Goal: Task Accomplishment & Management: Complete application form

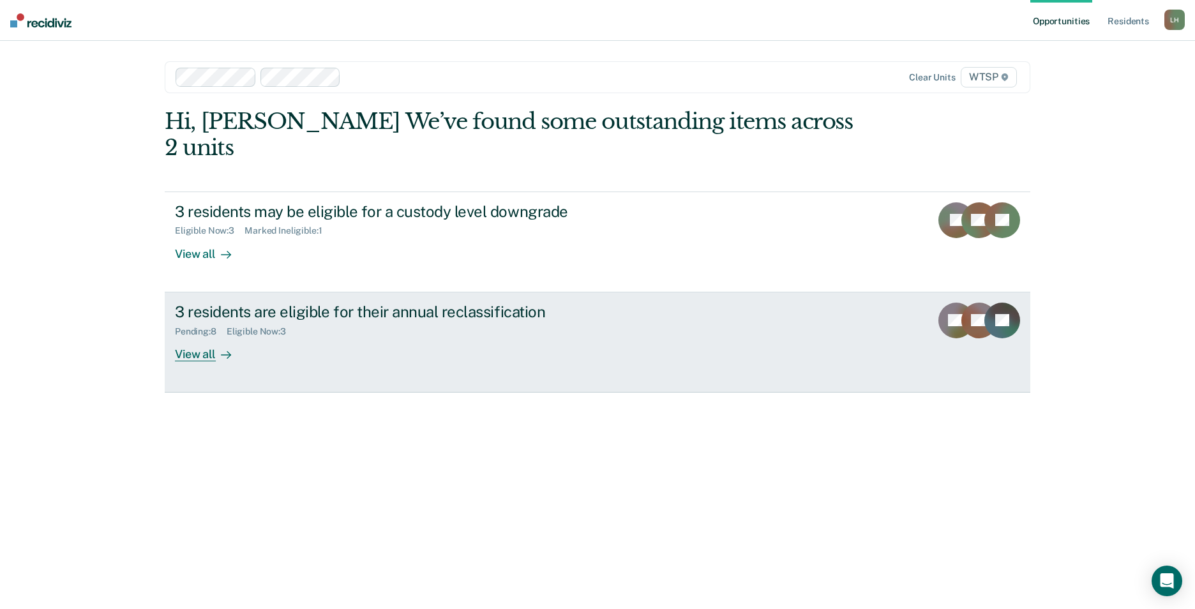
click at [201, 337] on div "View all" at bounding box center [211, 349] width 72 height 25
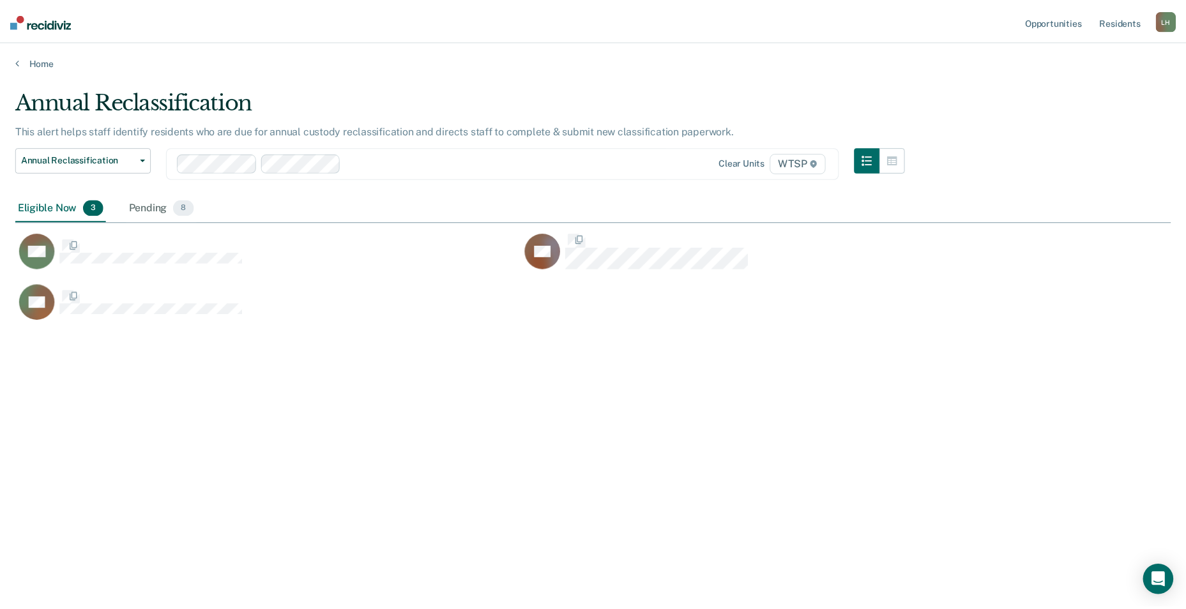
scroll to position [416, 1155]
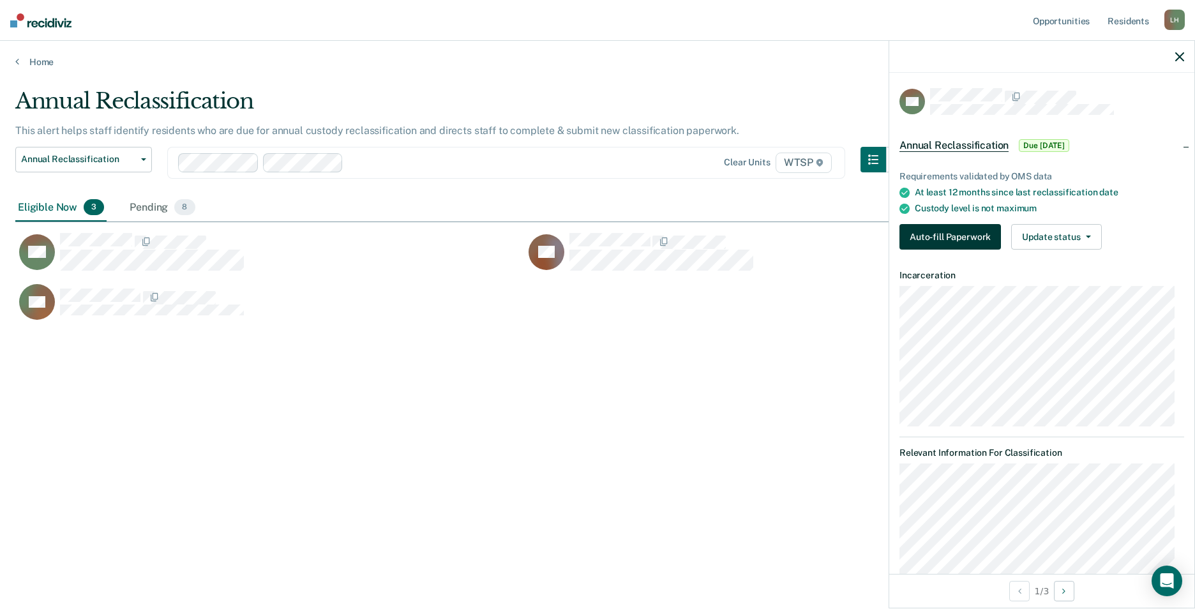
click at [944, 235] on button "Auto-fill Paperwork" at bounding box center [951, 237] width 102 height 26
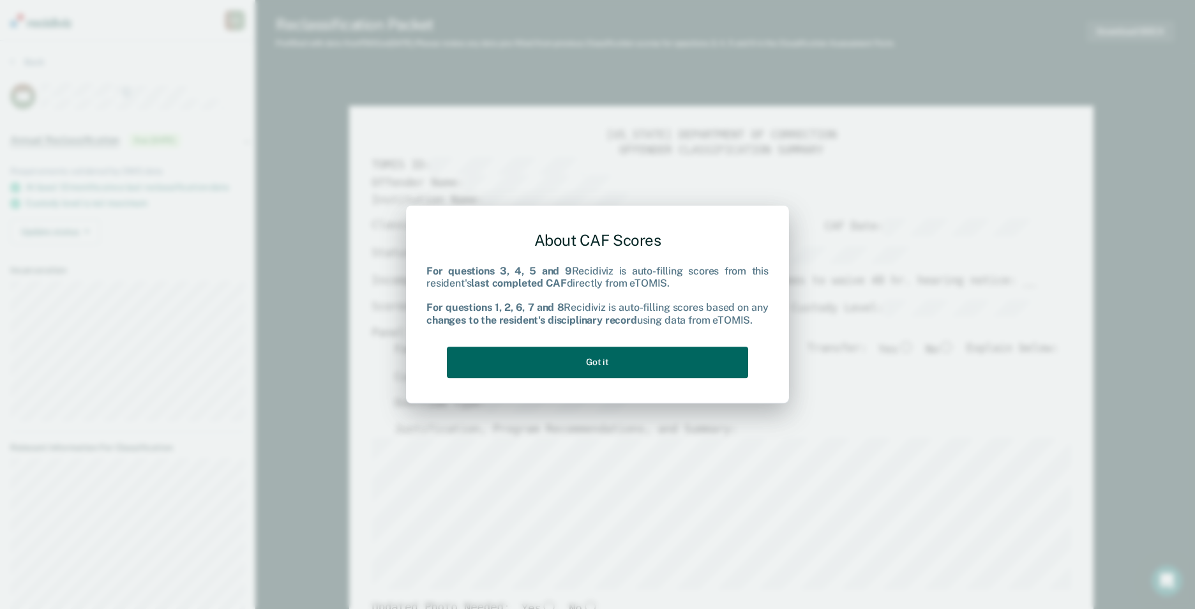
click at [642, 356] on button "Got it" at bounding box center [597, 362] width 301 height 31
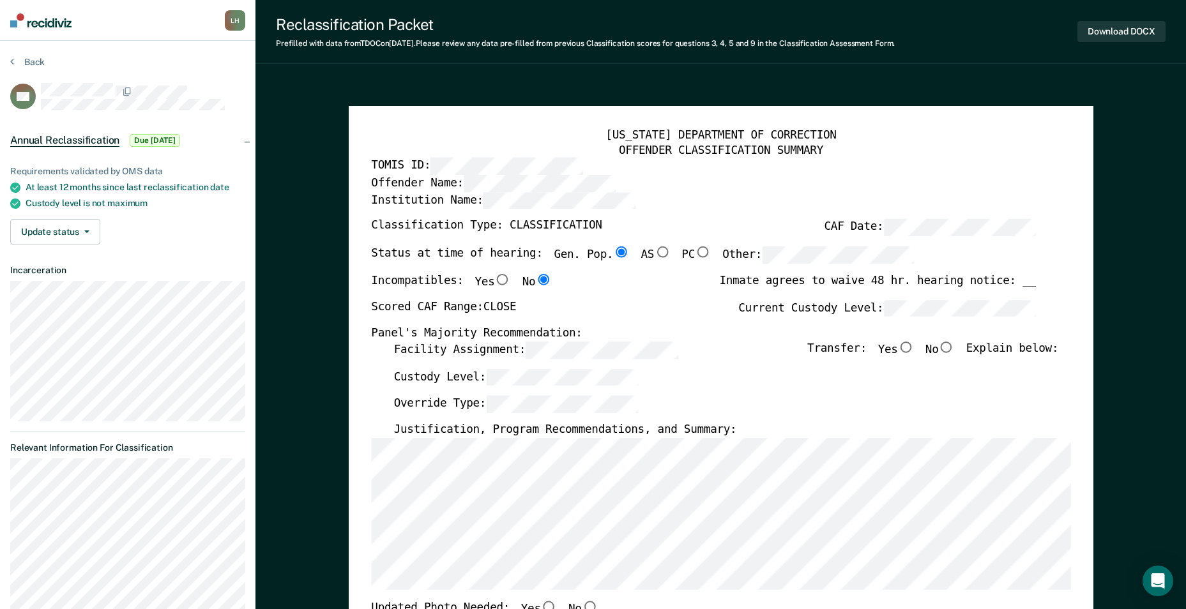
click at [955, 347] on input "No" at bounding box center [946, 347] width 17 height 11
type textarea "x"
radio input "true"
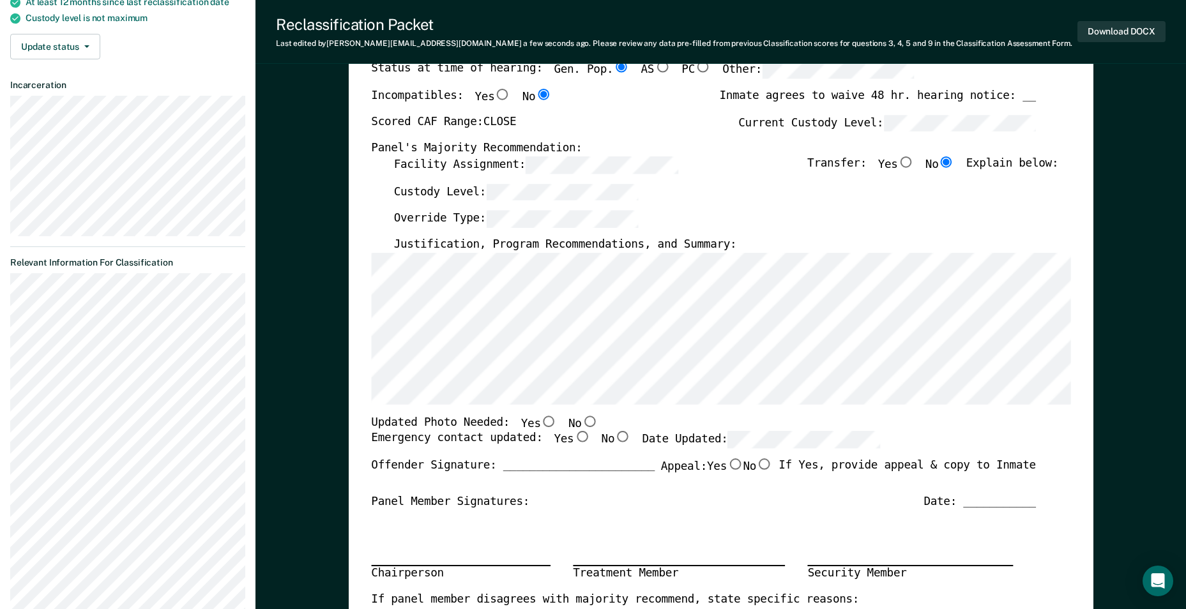
scroll to position [192, 0]
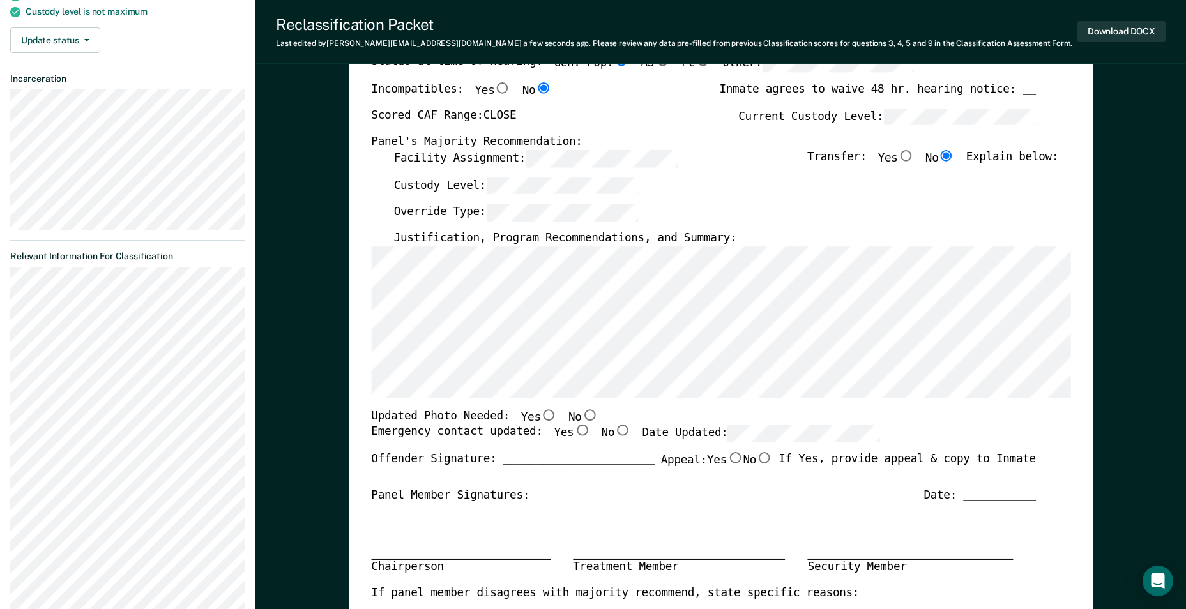
click at [581, 414] on input "No" at bounding box center [589, 414] width 17 height 11
type textarea "x"
radio input "true"
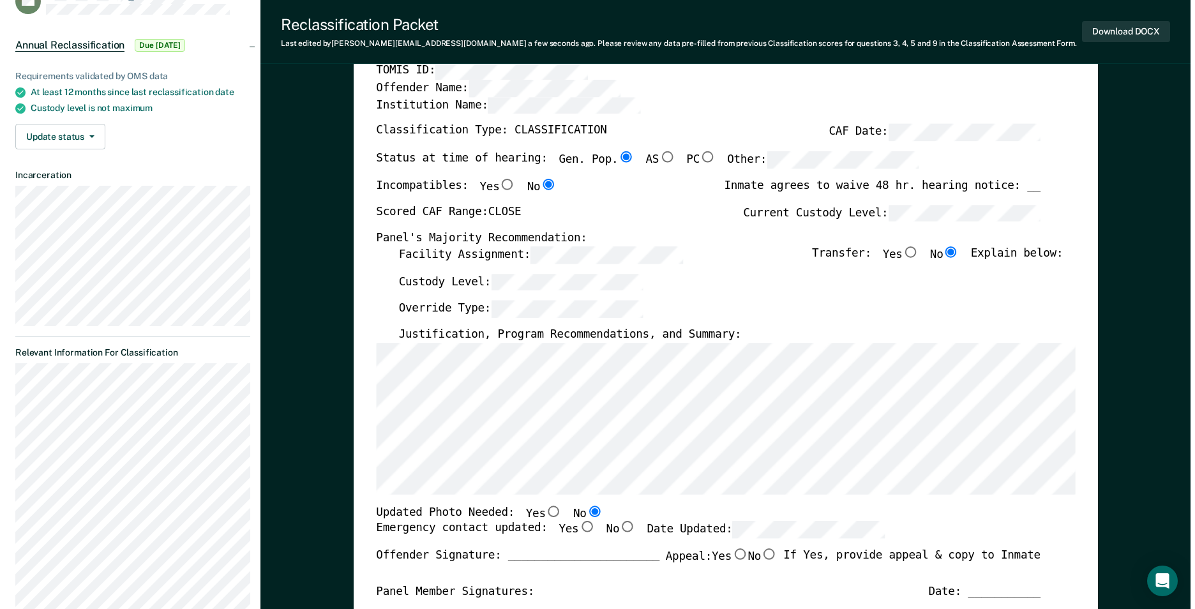
scroll to position [0, 0]
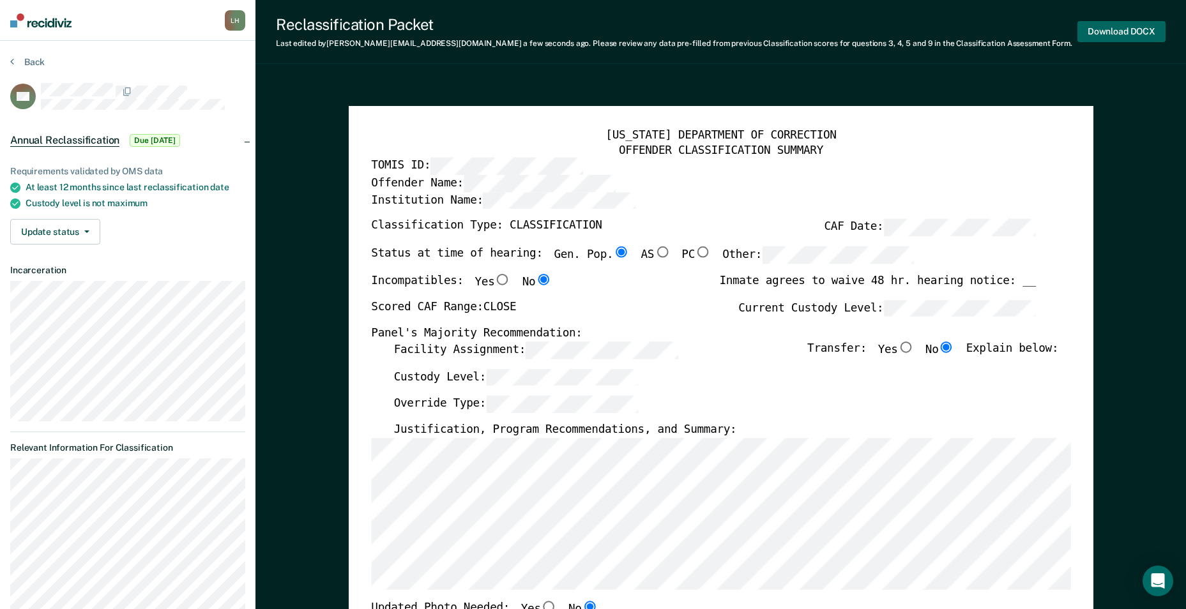
click at [1109, 31] on button "Download DOCX" at bounding box center [1121, 31] width 88 height 21
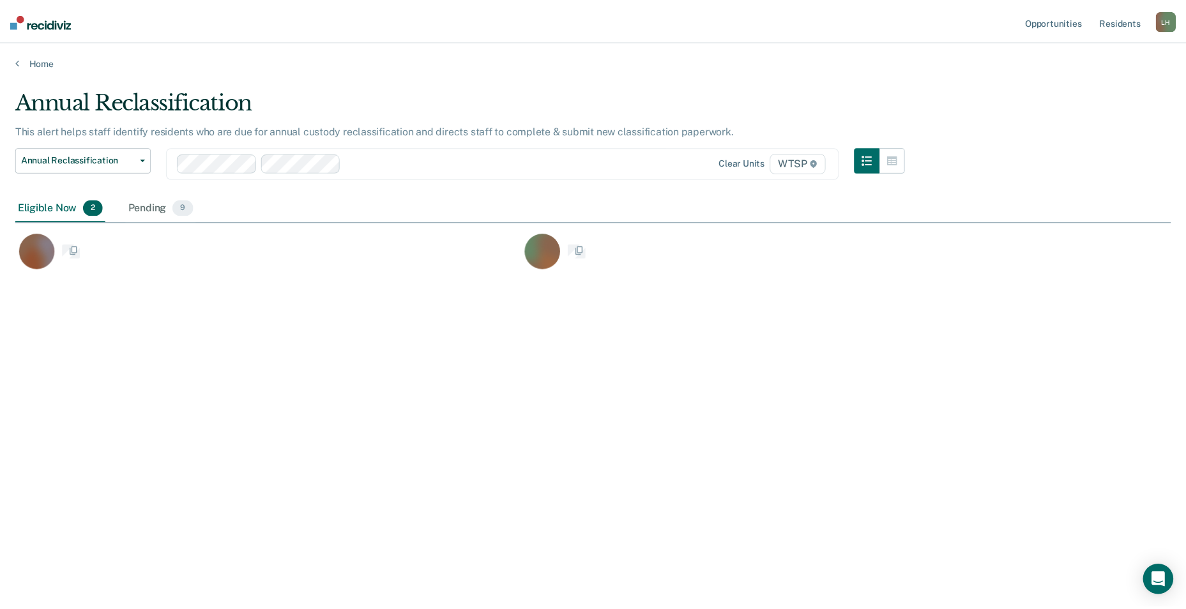
scroll to position [416, 1155]
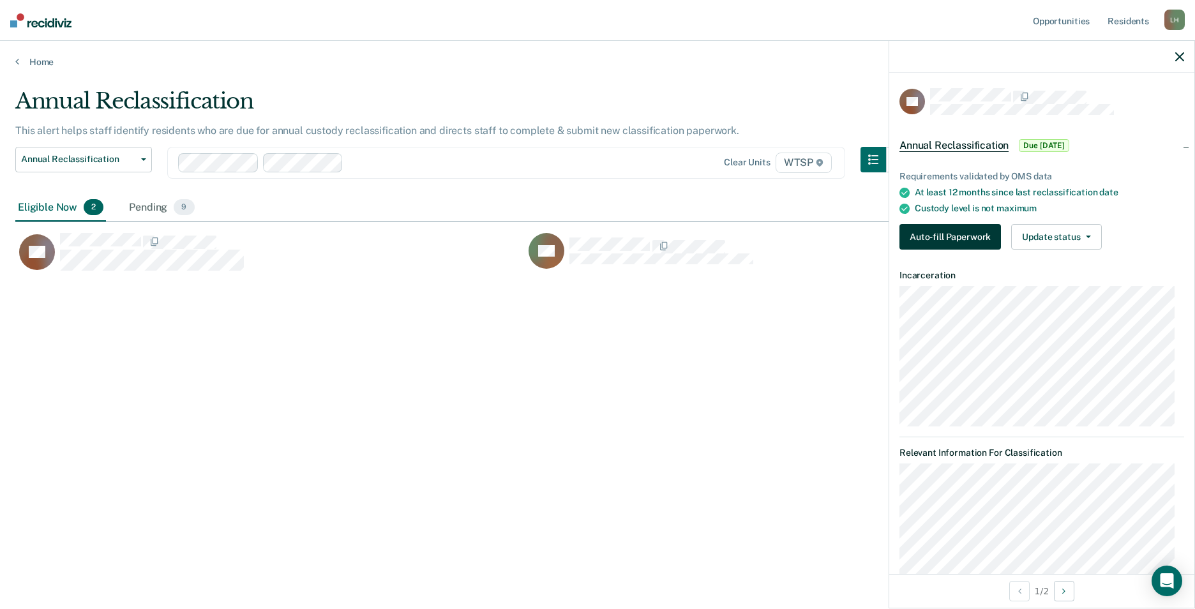
click at [951, 242] on button "Auto-fill Paperwork" at bounding box center [951, 237] width 102 height 26
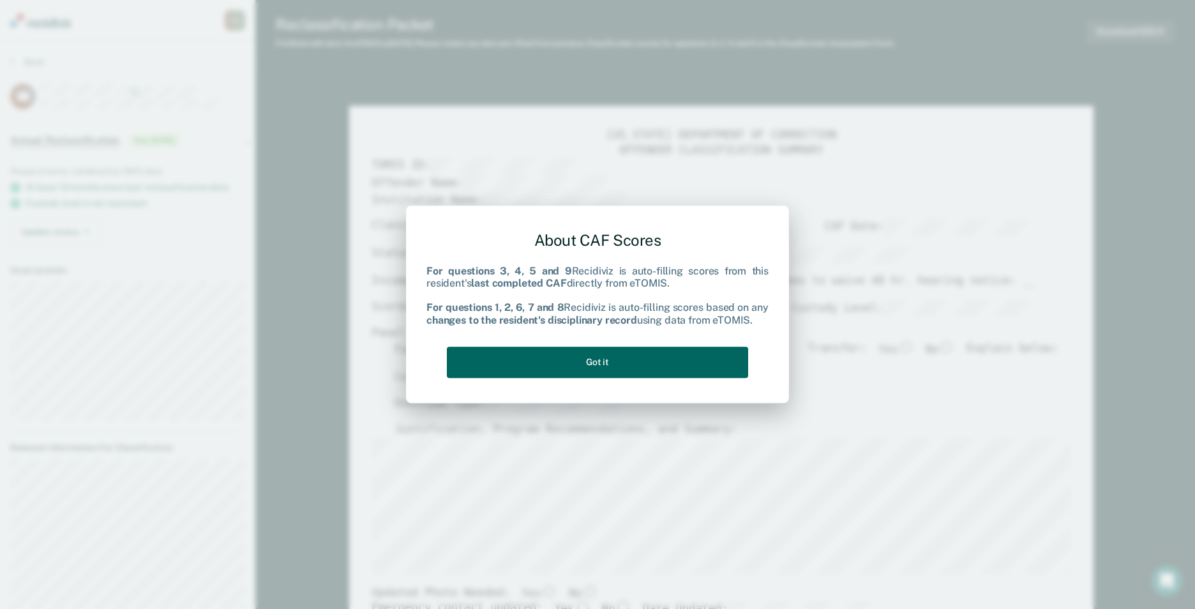
click at [676, 360] on button "Got it" at bounding box center [597, 362] width 301 height 31
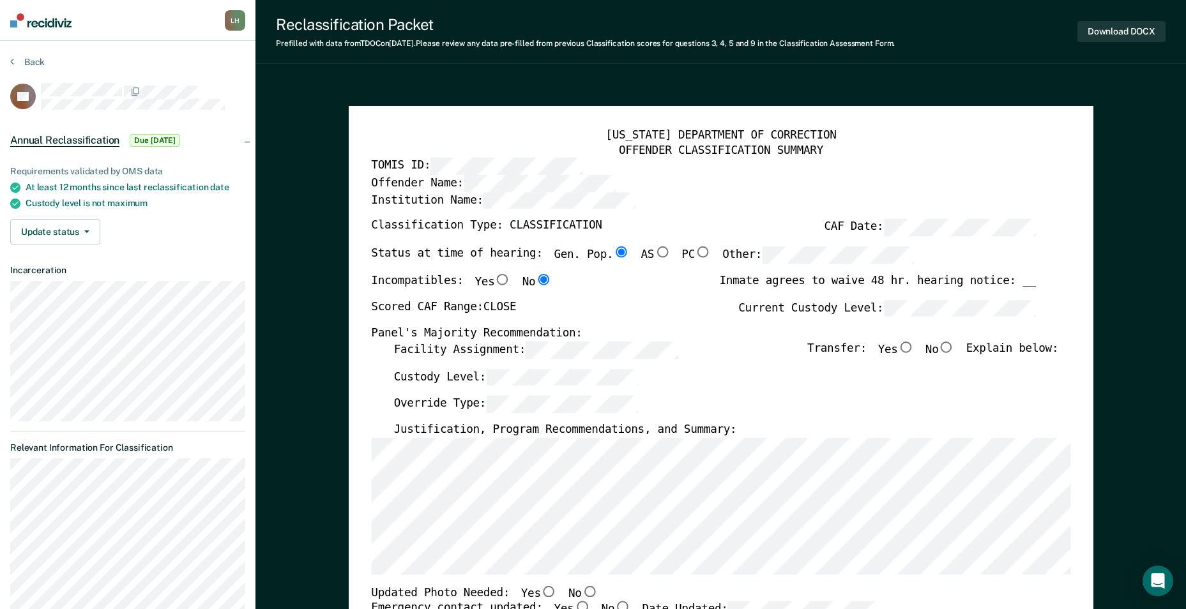
click at [948, 346] on input "No" at bounding box center [946, 347] width 17 height 11
type textarea "x"
radio input "true"
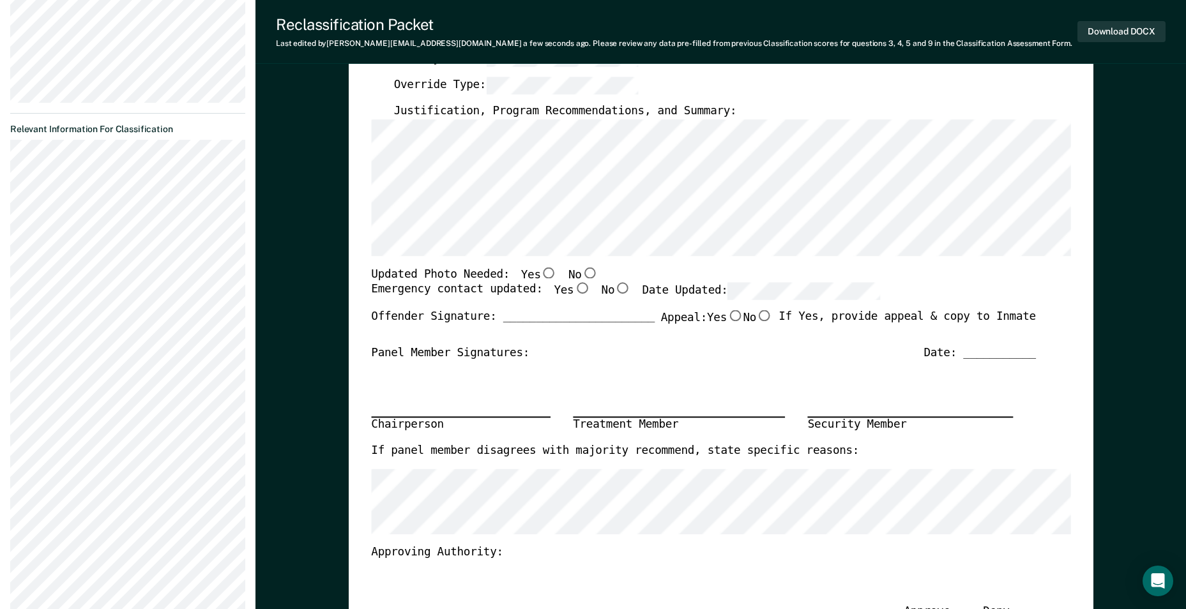
scroll to position [319, 0]
click at [581, 270] on input "No" at bounding box center [589, 271] width 17 height 11
type textarea "x"
radio input "true"
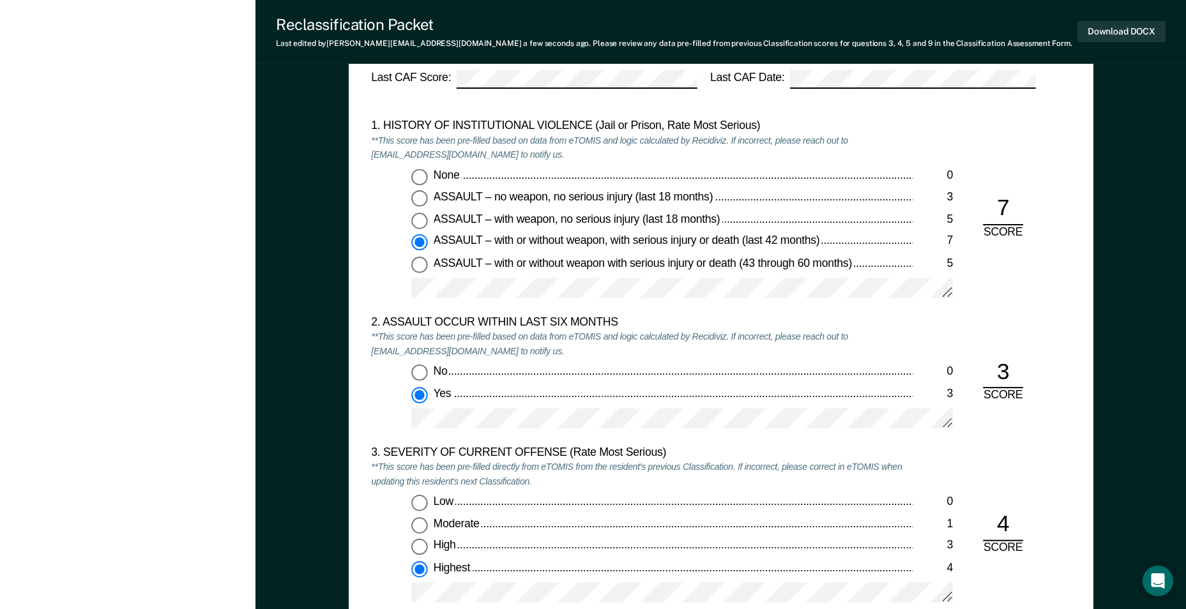
scroll to position [1086, 0]
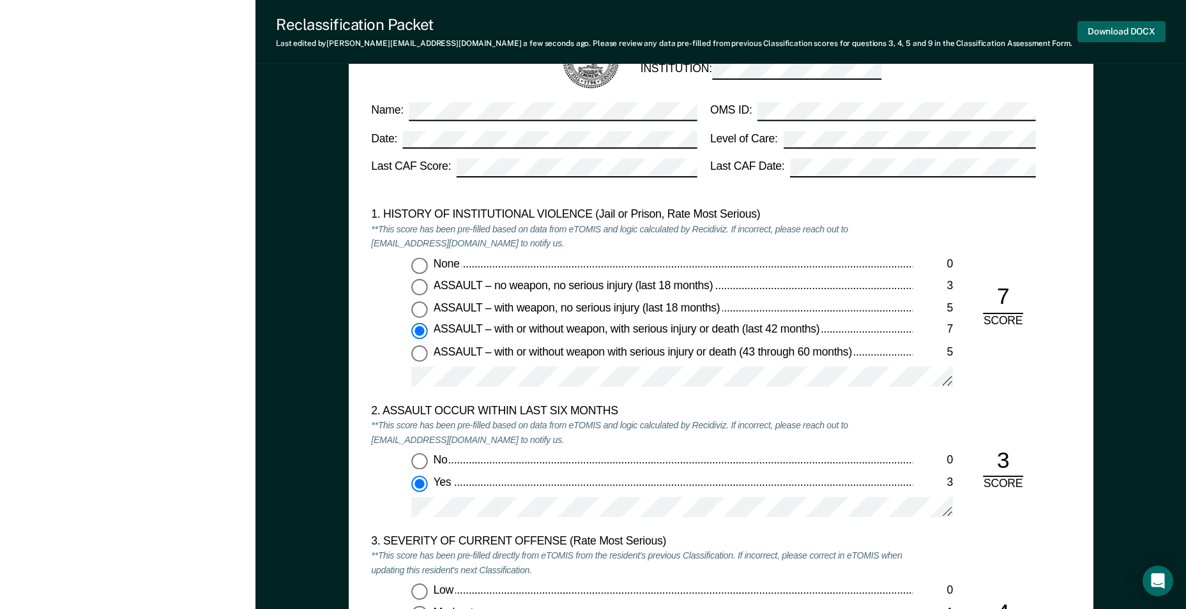
click at [1098, 29] on button "Download DOCX" at bounding box center [1121, 31] width 88 height 21
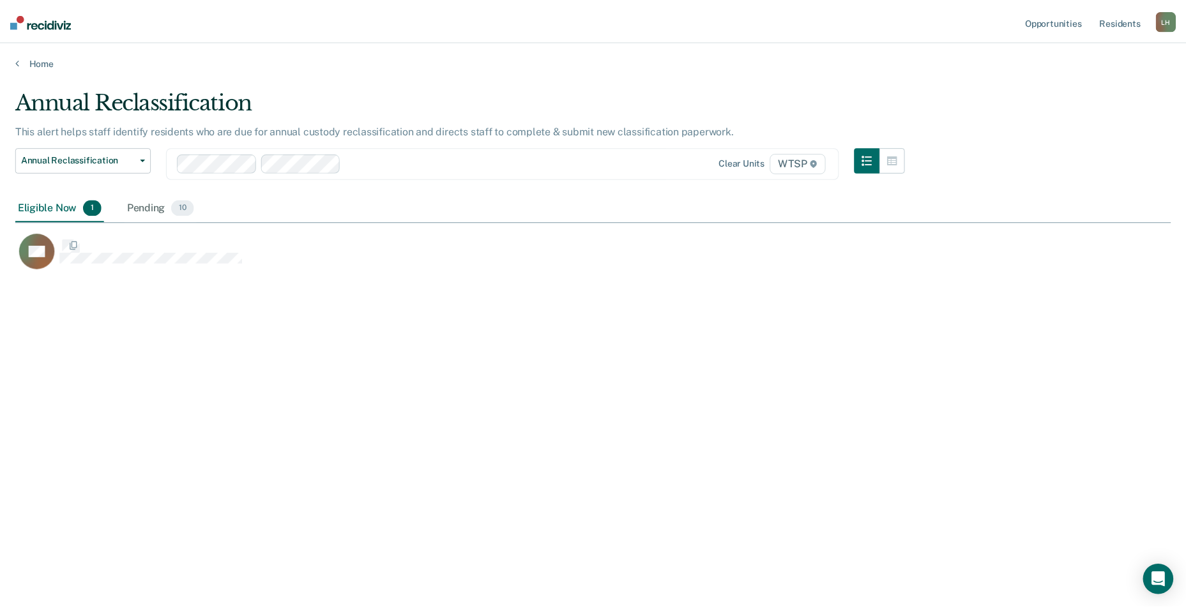
scroll to position [416, 1155]
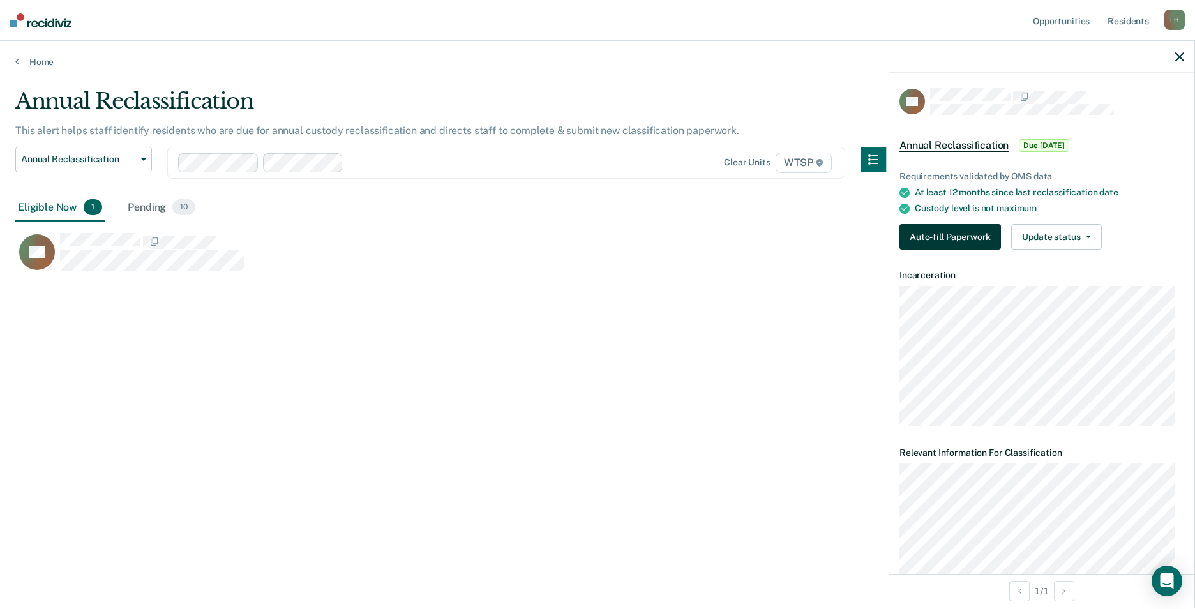
click at [952, 233] on button "Auto-fill Paperwork" at bounding box center [951, 237] width 102 height 26
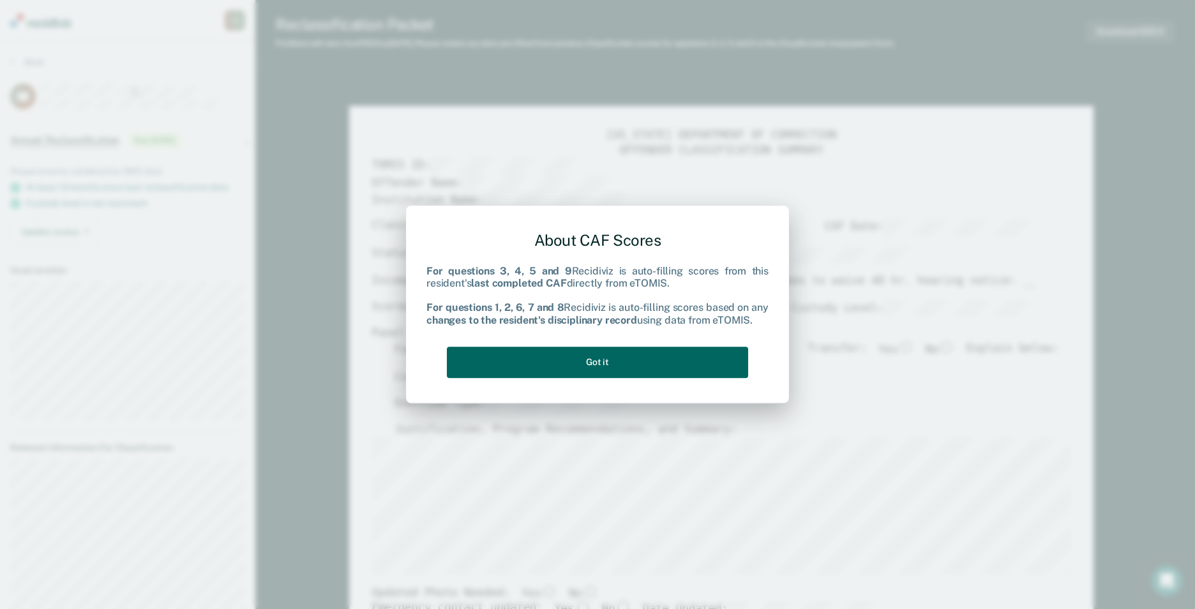
click at [594, 364] on button "Got it" at bounding box center [597, 362] width 301 height 31
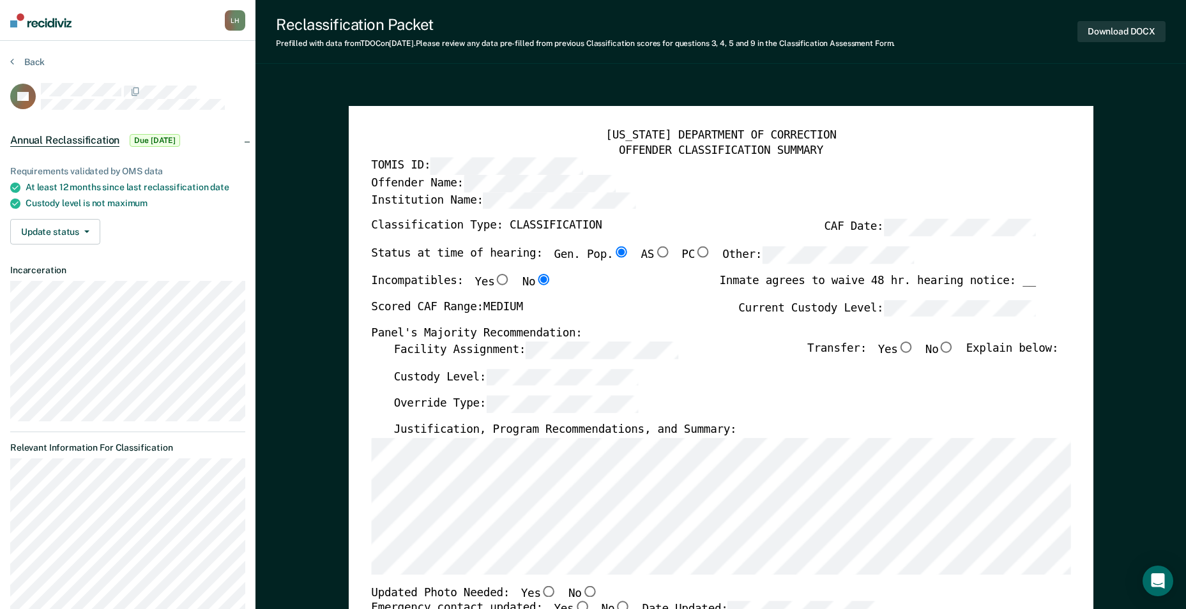
click at [955, 344] on input "No" at bounding box center [946, 347] width 17 height 11
type textarea "x"
radio input "true"
click at [581, 589] on input "No" at bounding box center [589, 591] width 17 height 11
type textarea "x"
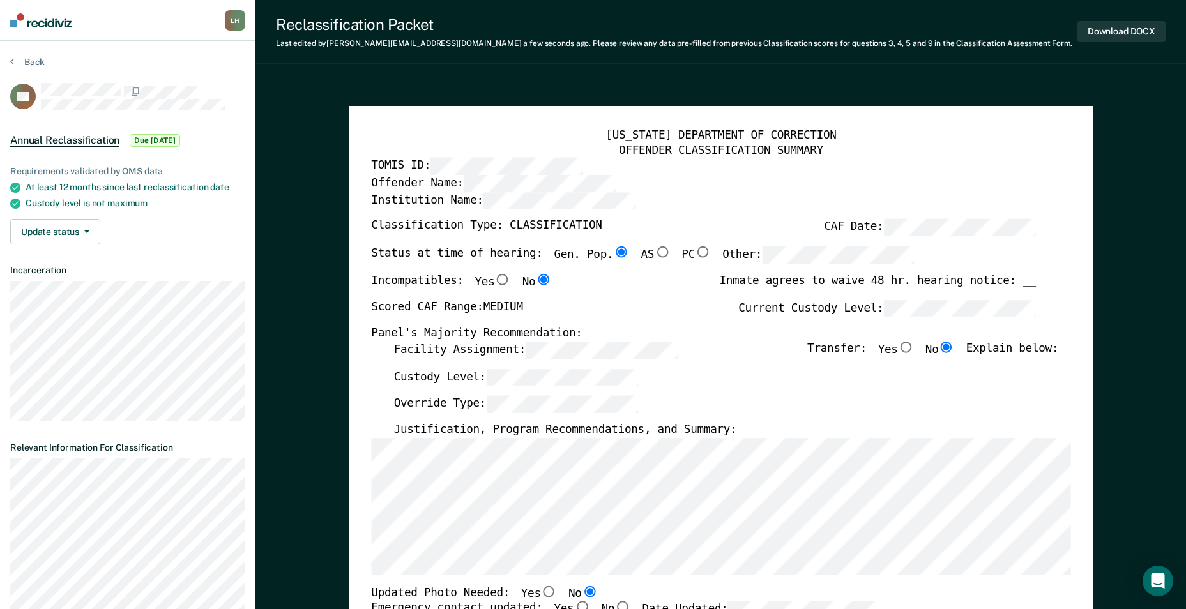
radio input "true"
click at [1133, 31] on button "Download DOCX" at bounding box center [1121, 31] width 88 height 21
type textarea "x"
